Goal: Information Seeking & Learning: Check status

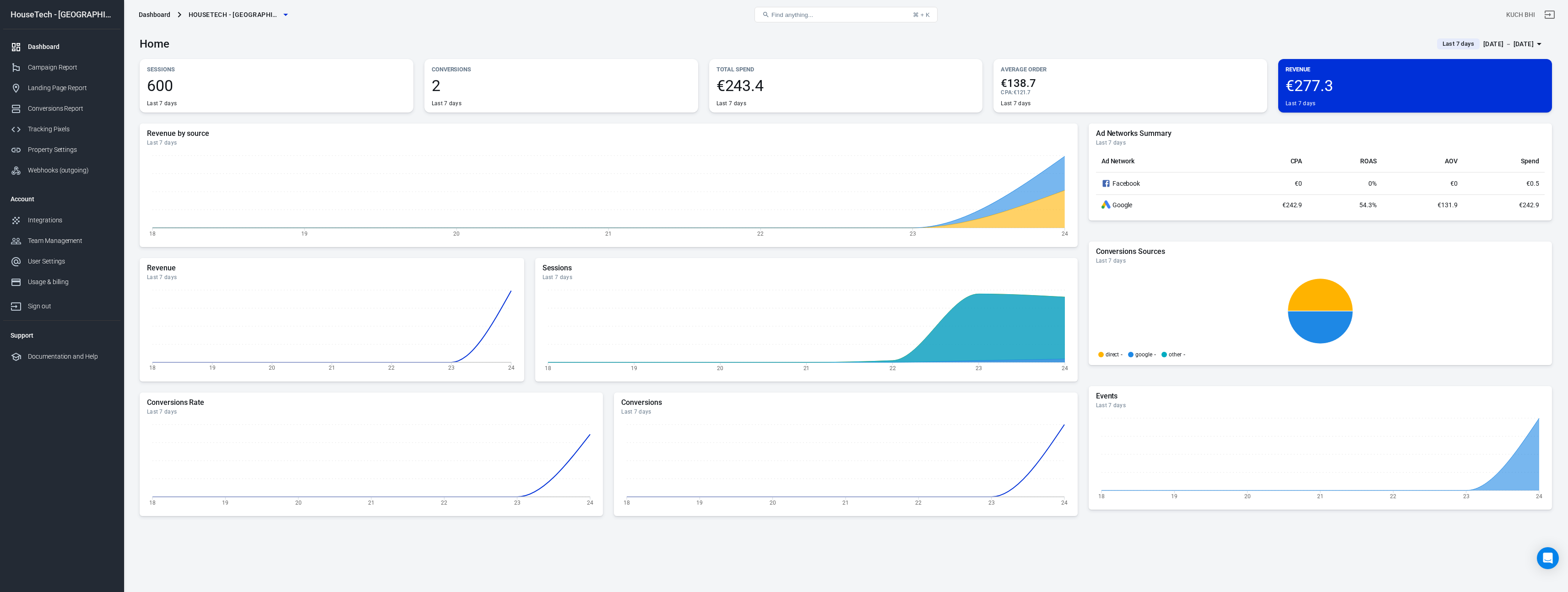
click at [1439, 45] on span "Last 7 days" at bounding box center [1459, 43] width 39 height 9
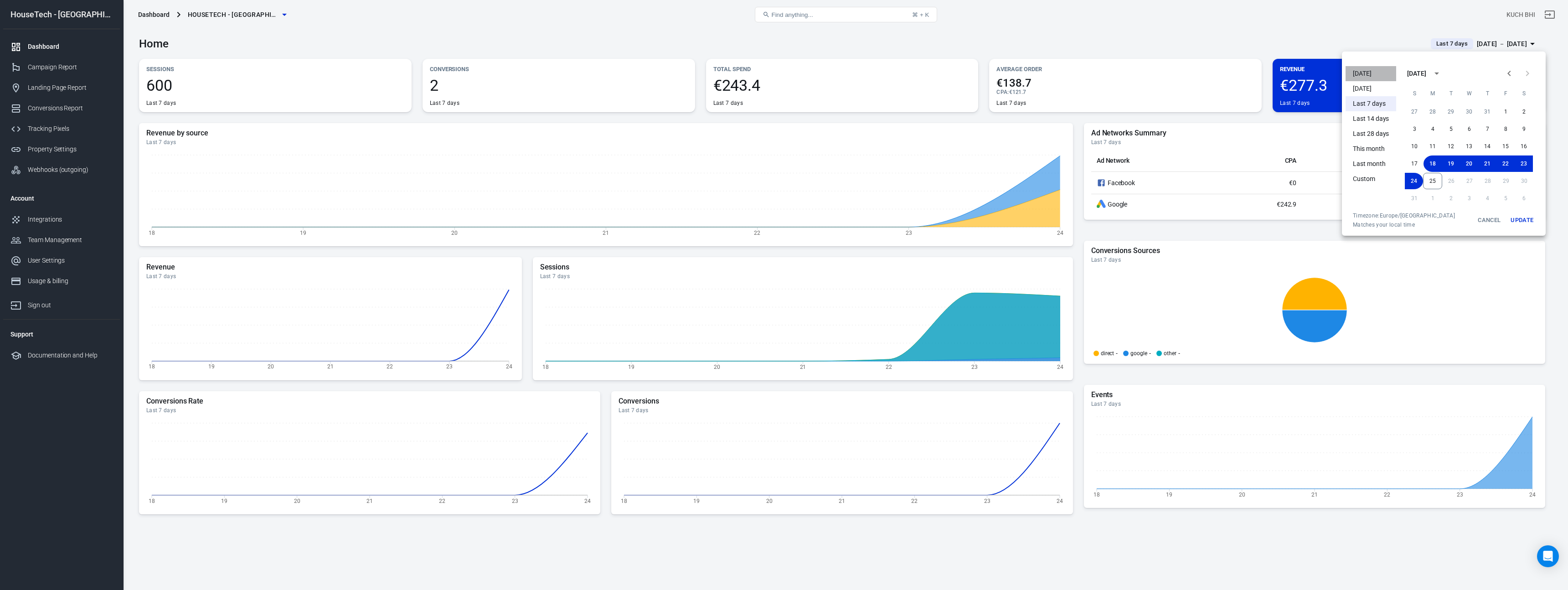
click at [1383, 70] on li "[DATE]" at bounding box center [1371, 74] width 51 height 15
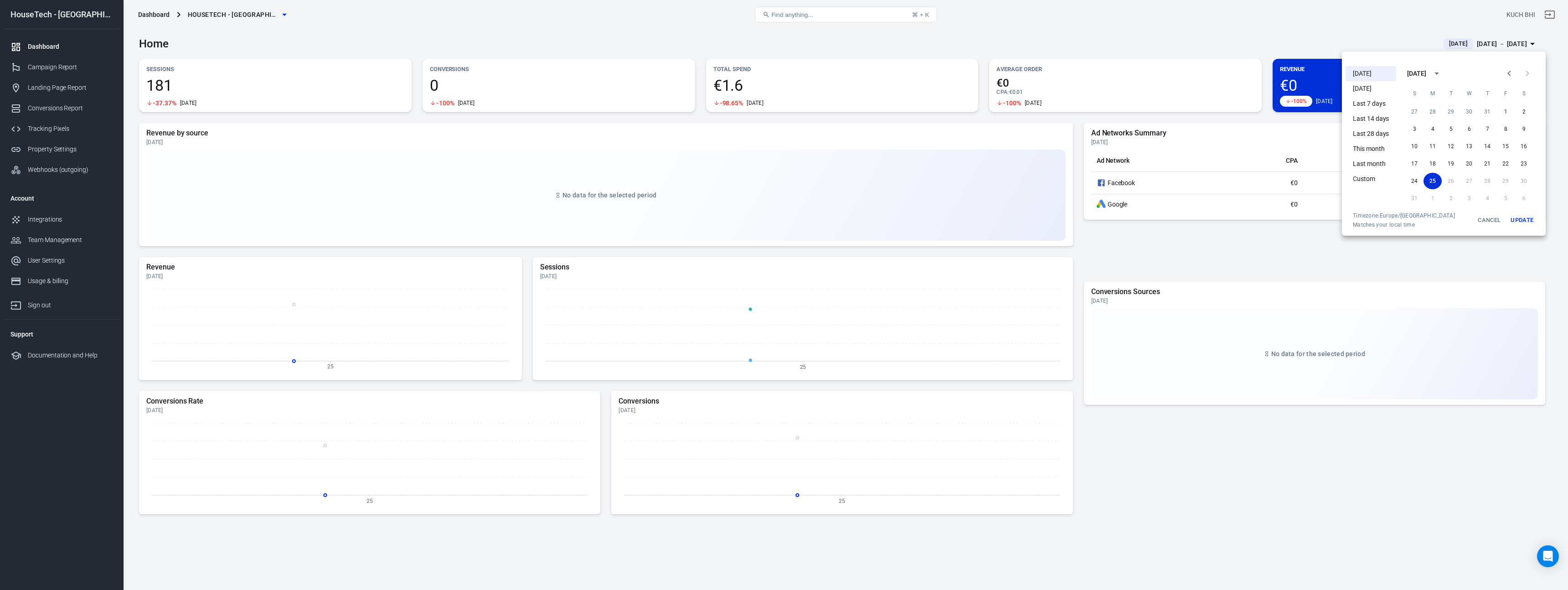
click at [1309, 46] on div at bounding box center [784, 295] width 1568 height 590
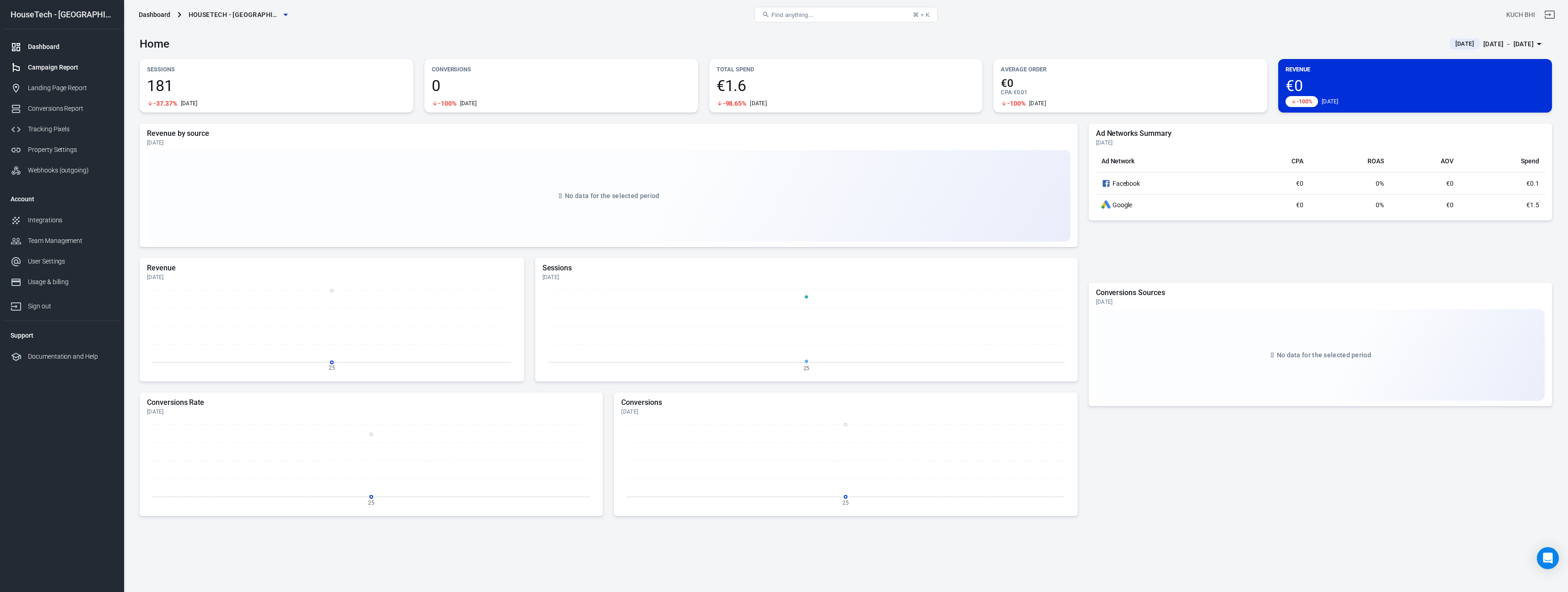
click at [57, 68] on div "Campaign Report" at bounding box center [70, 68] width 85 height 10
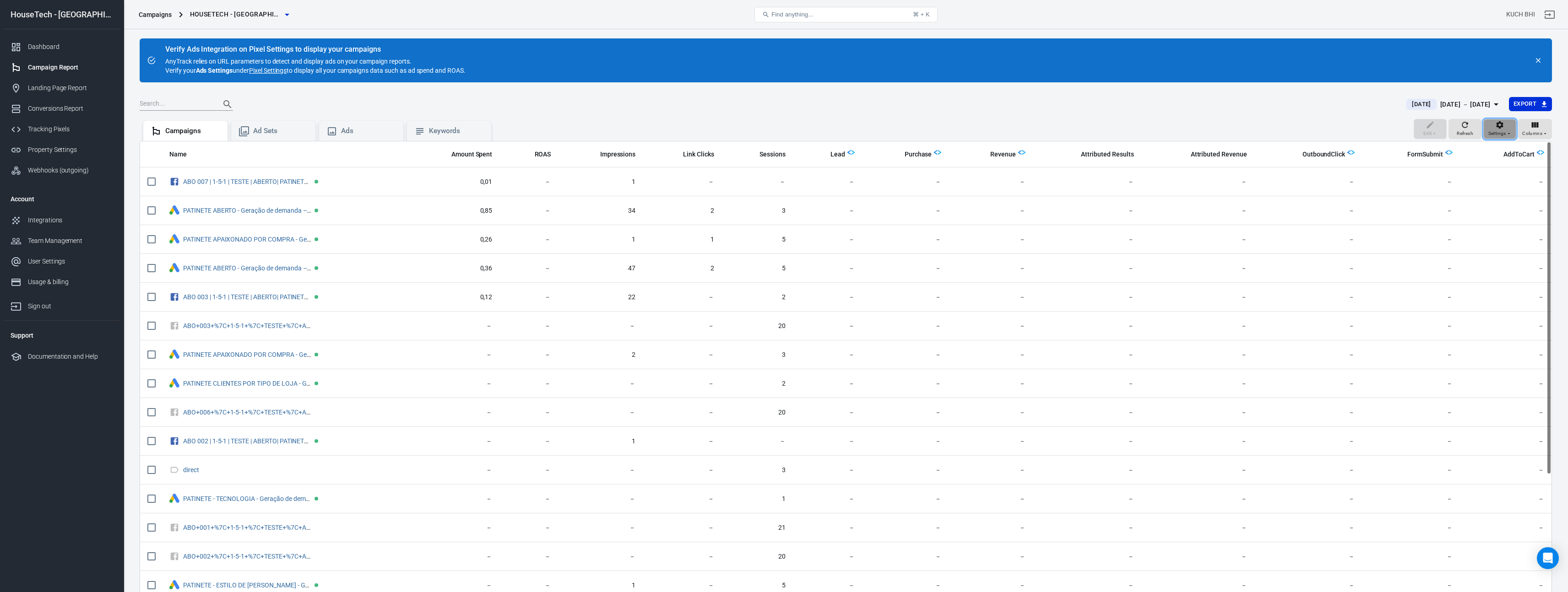
click at [1493, 128] on div "Settings" at bounding box center [1500, 129] width 23 height 17
click at [1484, 165] on p "Display active campaigns only" at bounding box center [1517, 168] width 85 height 10
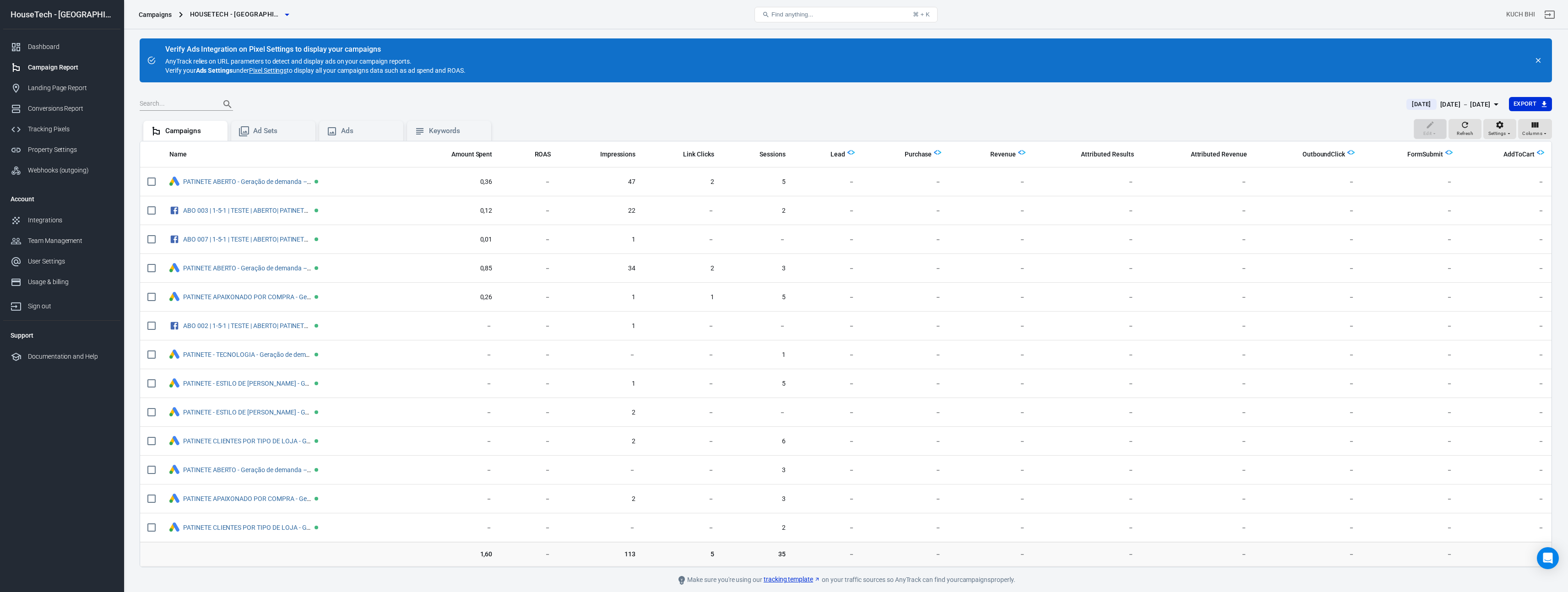
click at [1416, 103] on div "[DATE] [DATE] － [DATE]" at bounding box center [1448, 104] width 84 height 12
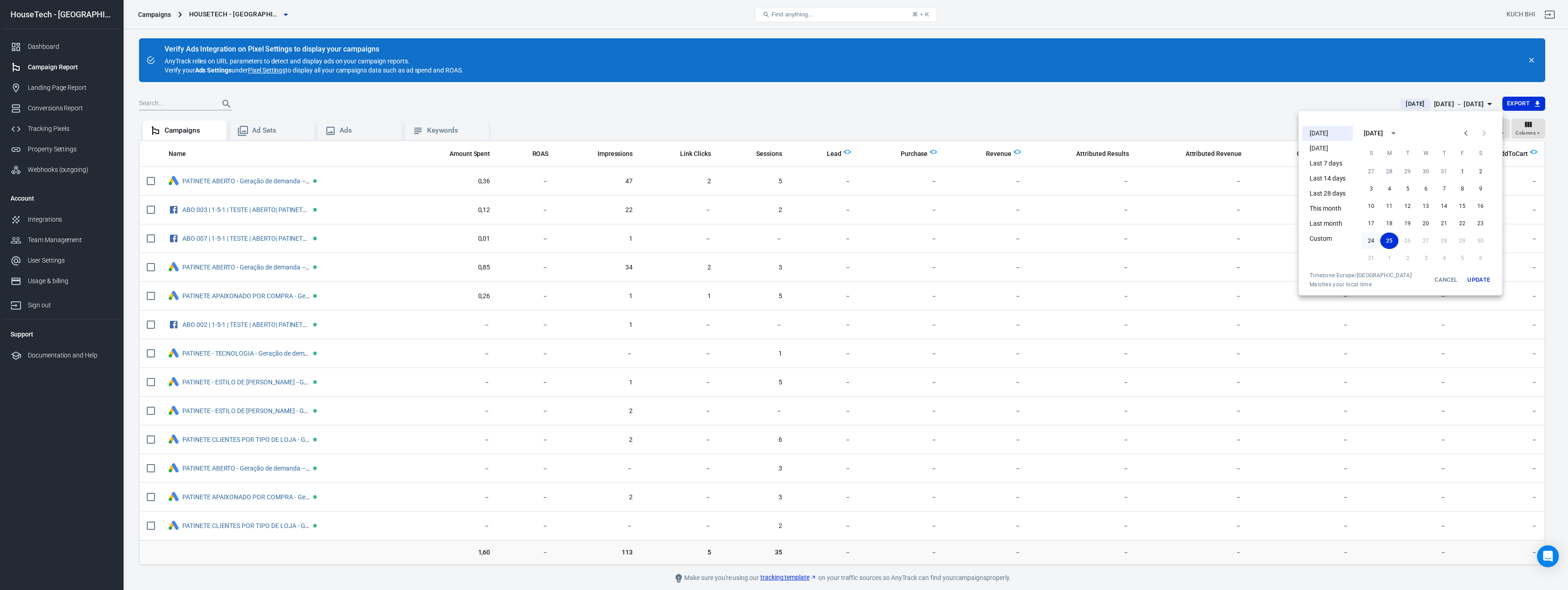
click at [1371, 239] on button "24" at bounding box center [1371, 241] width 18 height 16
click at [1477, 279] on button "Update" at bounding box center [1479, 279] width 29 height 16
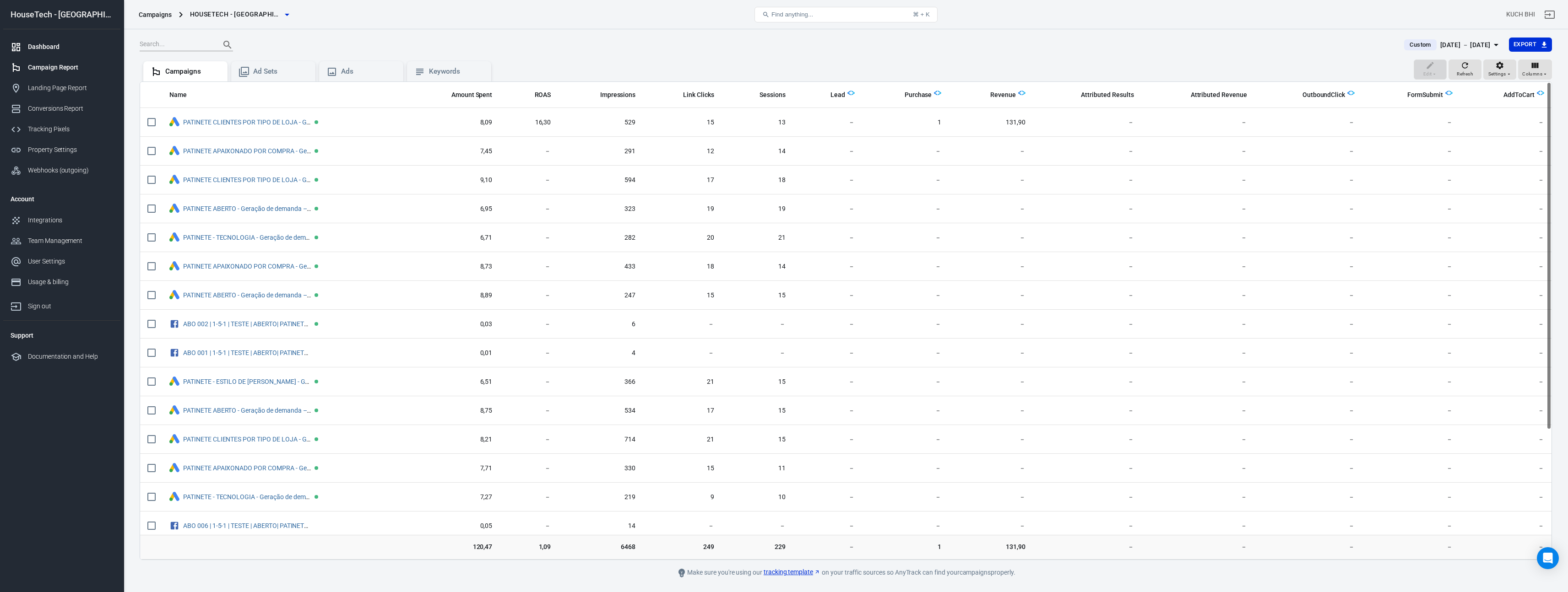
click at [68, 49] on div "Dashboard" at bounding box center [70, 47] width 85 height 10
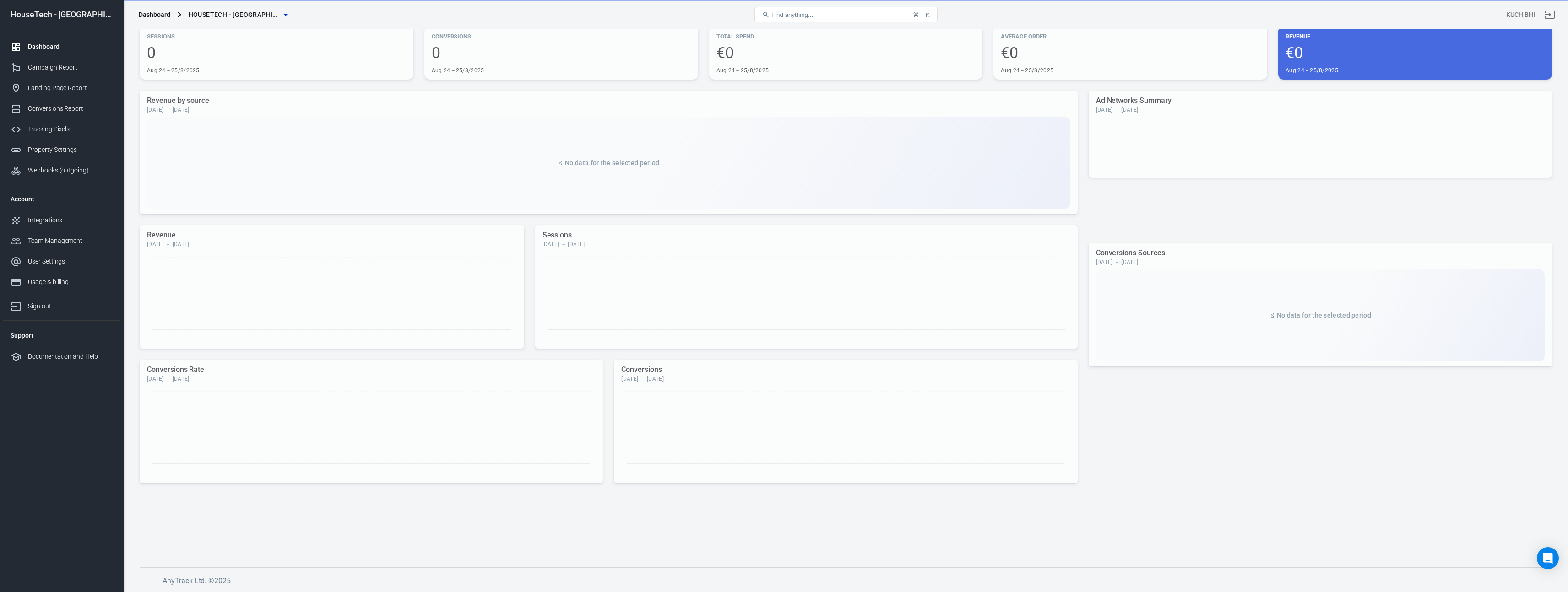
scroll to position [33, 0]
